Goal: Find specific page/section: Locate item on page

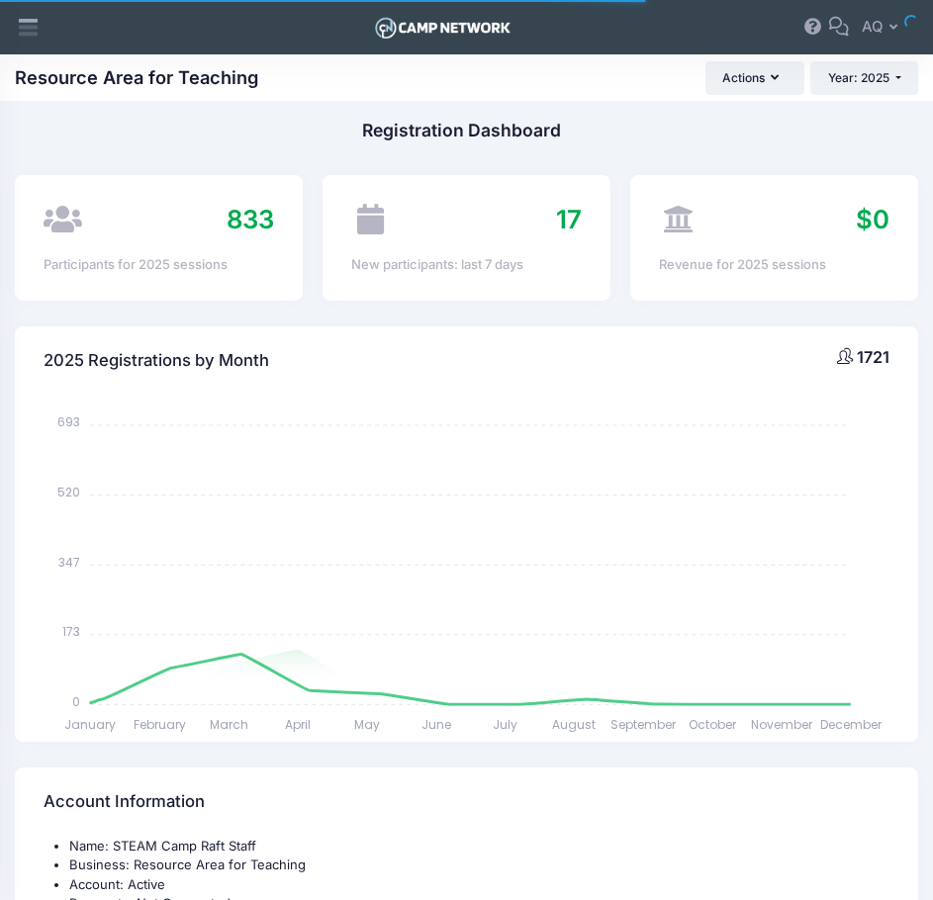
select select
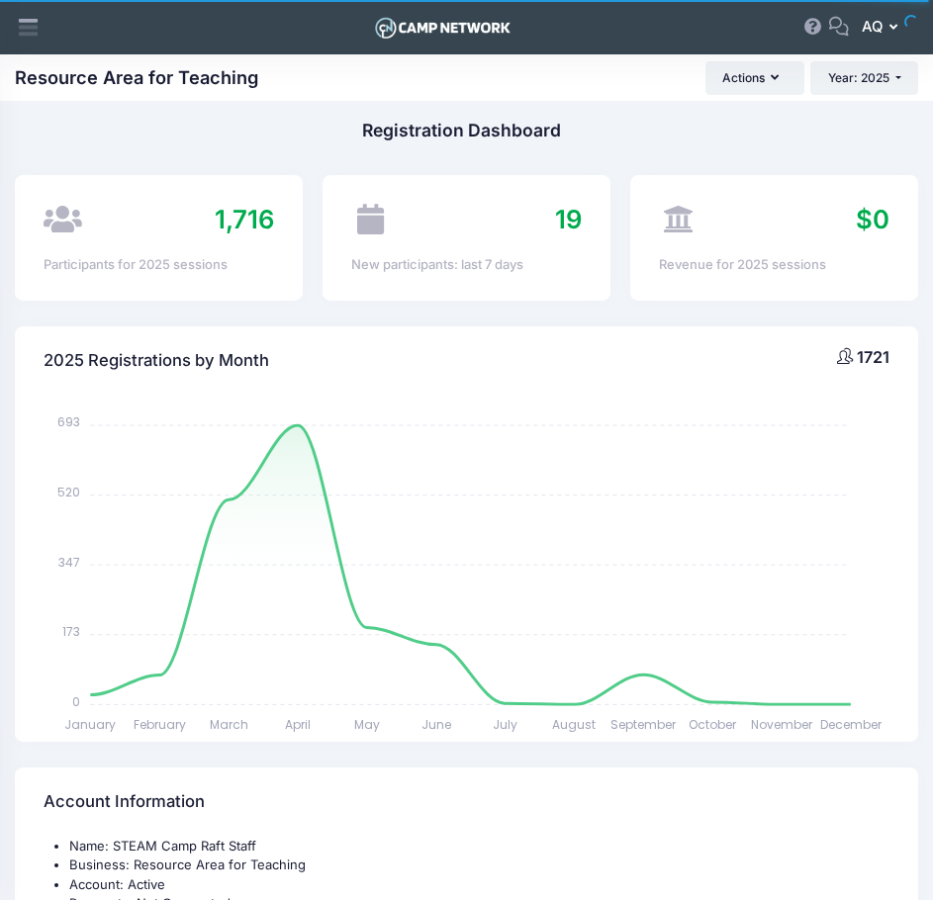
click at [870, 23] on span "AQ" at bounding box center [872, 27] width 21 height 22
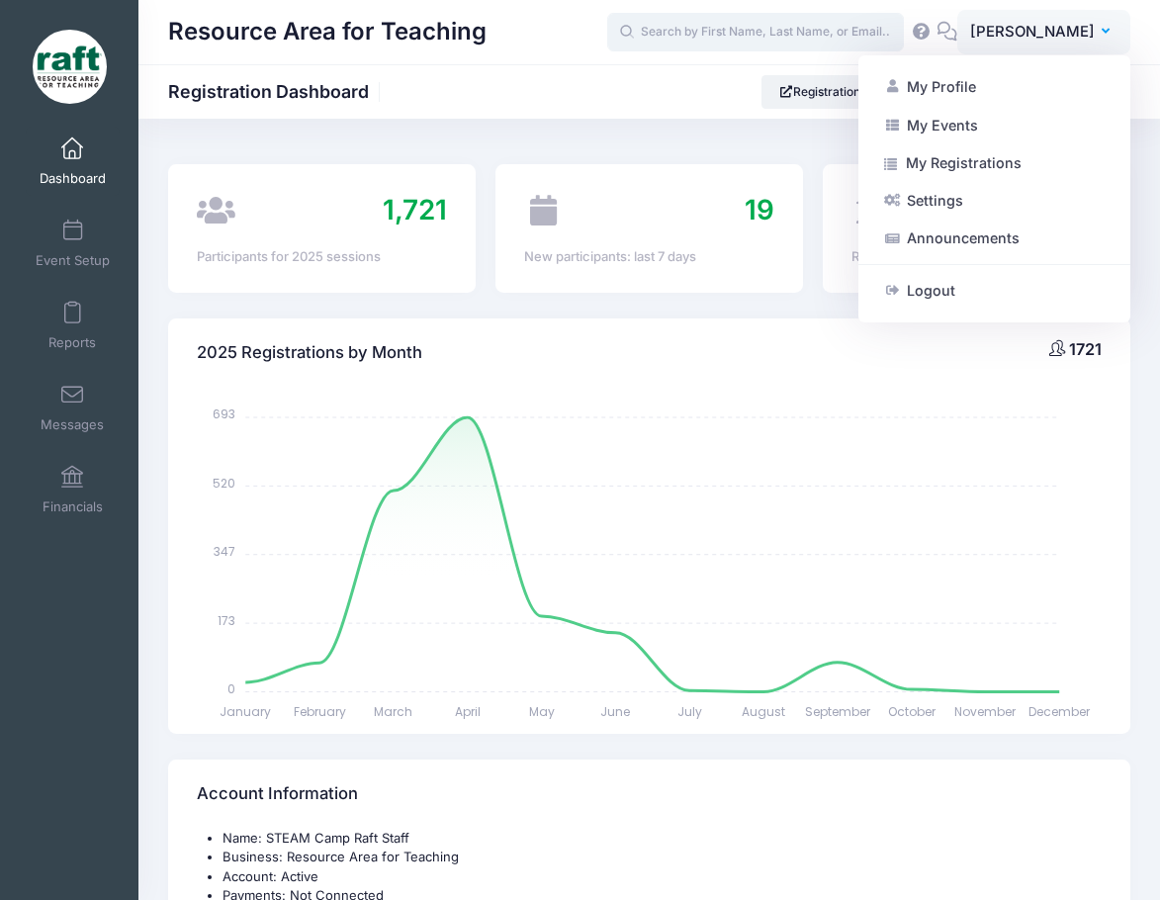
click at [825, 34] on input "text" at bounding box center [755, 33] width 297 height 40
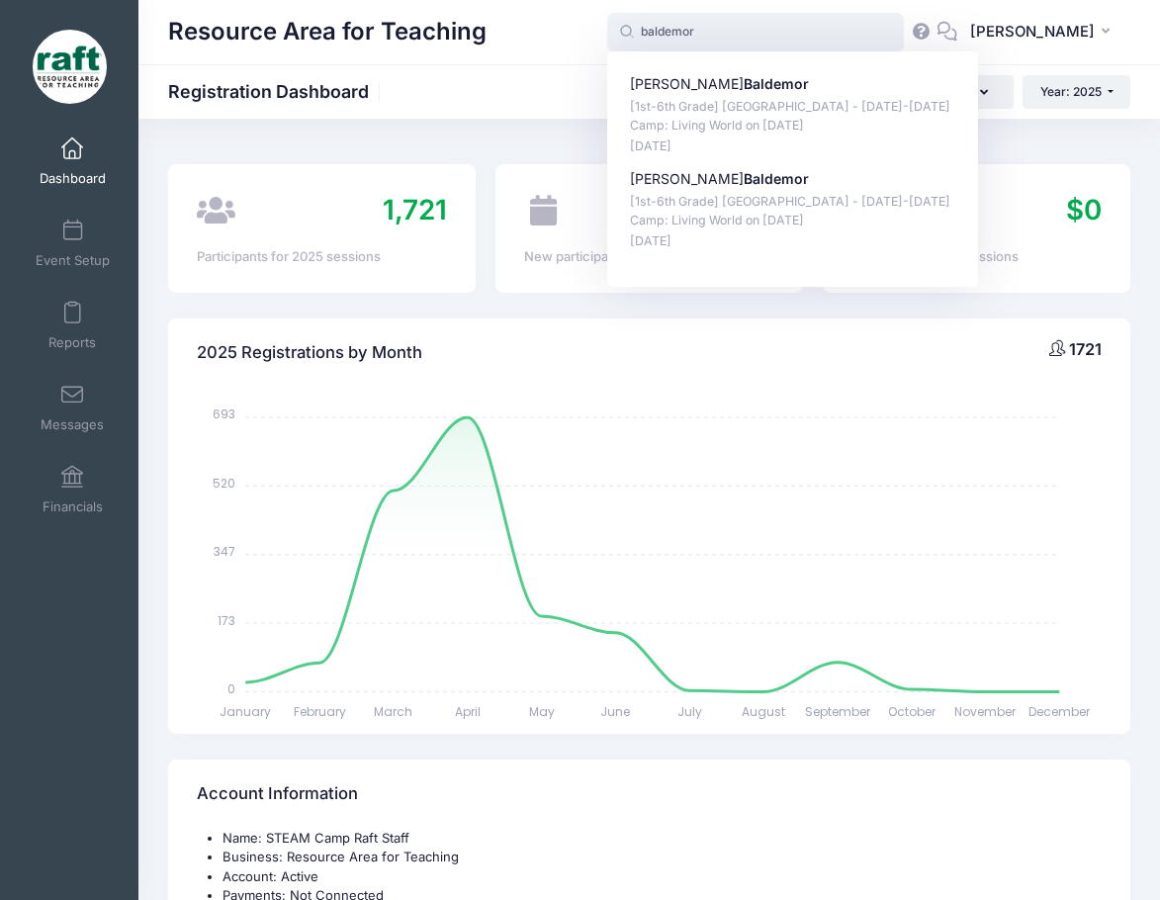
type input "baldemor"
